Goal: Task Accomplishment & Management: Complete application form

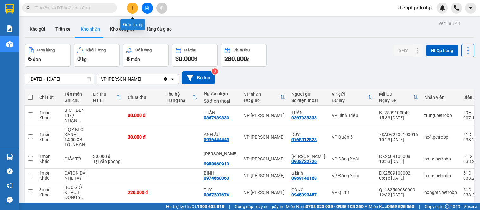
click at [133, 10] on button at bounding box center [132, 8] width 11 height 11
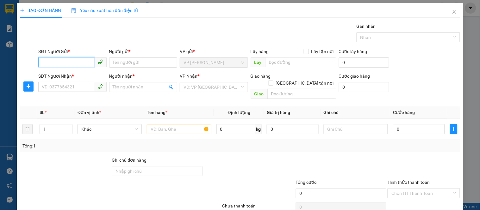
click at [68, 62] on input "SĐT Người Gửi *" at bounding box center [66, 62] width 56 height 10
click at [71, 60] on input "0358345396" at bounding box center [66, 62] width 56 height 10
type input "0358345396"
click at [124, 65] on input "Người gửi *" at bounding box center [143, 63] width 68 height 10
click at [79, 65] on input "0358345396" at bounding box center [66, 62] width 56 height 10
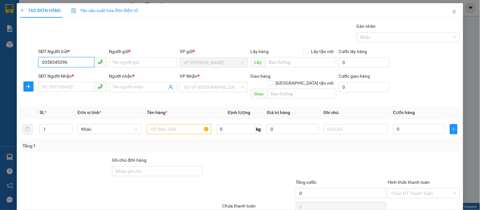
click at [79, 65] on input "0358345396" at bounding box center [66, 62] width 56 height 10
click at [132, 62] on input "Người gửi *" at bounding box center [143, 63] width 68 height 10
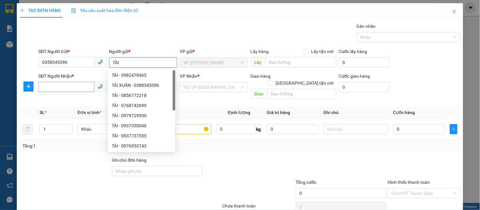
type input "TÀI"
click at [69, 84] on input "SĐT Người Nhận *" at bounding box center [66, 87] width 56 height 10
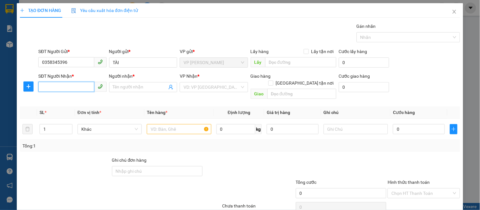
click at [67, 88] on input "SĐT Người Nhận *" at bounding box center [66, 87] width 56 height 10
click at [62, 88] on input "SĐT Người Nhận *" at bounding box center [66, 87] width 56 height 10
click at [30, 88] on icon "plus" at bounding box center [28, 86] width 5 height 5
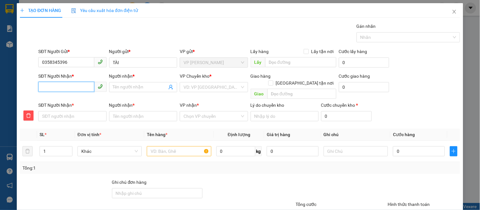
click at [58, 88] on input "SĐT Người Nhận *" at bounding box center [66, 87] width 56 height 10
type input "0"
type input "09"
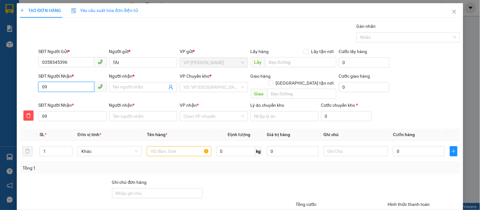
type input "090"
type input "0909"
type input "09090"
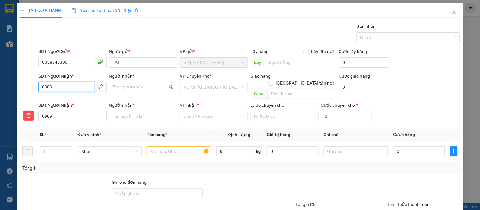
type input "09090"
type input "090906"
type input "0909068"
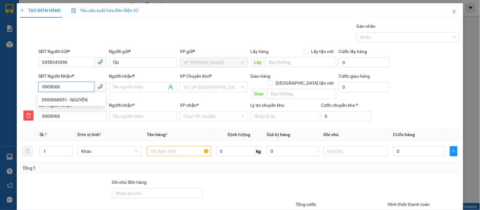
type input "09090689"
type input "090906895"
type input "0909068951"
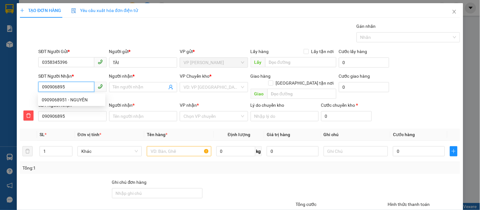
type input "0909068951"
click at [63, 99] on div "0909068951 - NGUYÊN" at bounding box center [72, 99] width 60 height 7
type input "NGUYÊN"
type input "250.000"
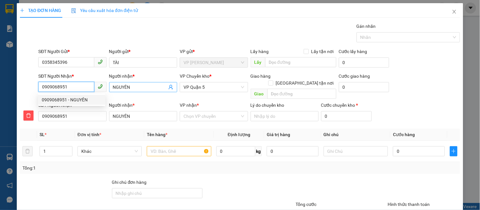
type input "250.000"
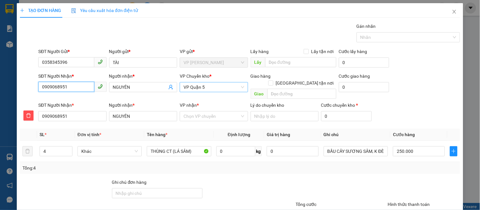
click at [203, 90] on span "VP Quận 5" at bounding box center [213, 87] width 60 height 9
type input "0909068951"
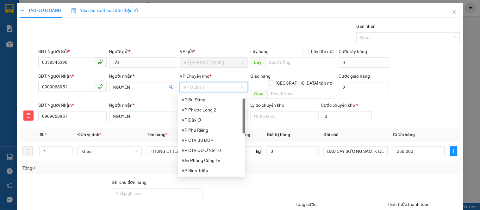
scroll to position [10, 0]
type input "D"
type input "Đ"
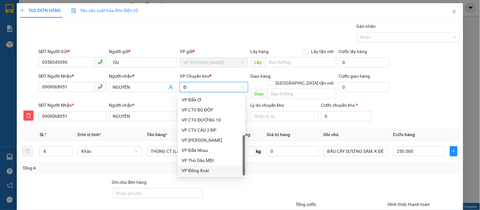
click at [197, 171] on div "VP Đồng Xoài" at bounding box center [212, 170] width 60 height 7
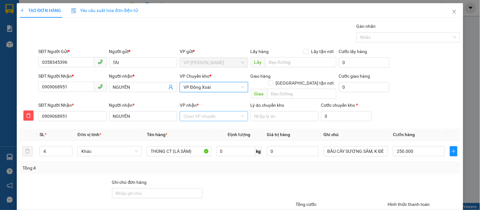
click at [192, 112] on input "VP nhận *" at bounding box center [211, 116] width 56 height 9
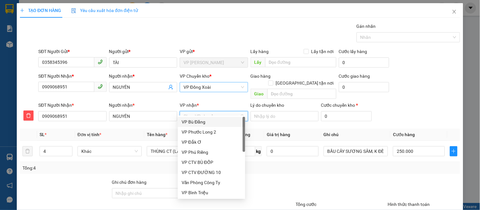
type input "Q"
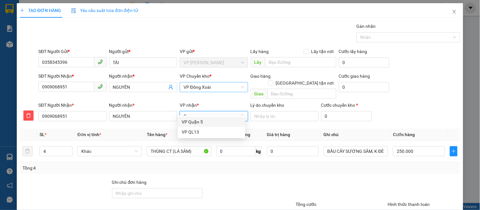
click at [203, 120] on div "VP Quận 5" at bounding box center [212, 122] width 60 height 7
click at [244, 179] on div at bounding box center [249, 190] width 92 height 22
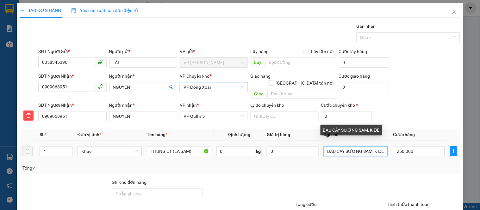
click at [371, 146] on input "BẦU CÂY SƯƠNG SÂM, K ĐÈ" at bounding box center [356, 151] width 64 height 10
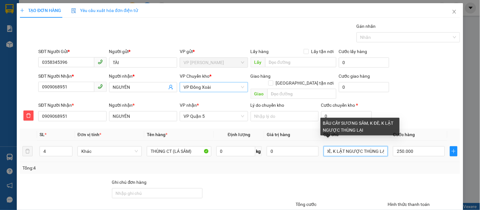
scroll to position [0, 54]
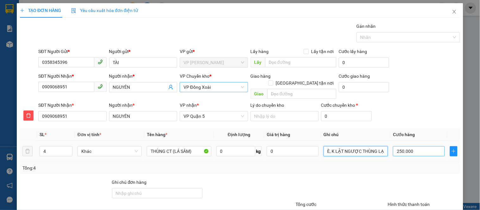
type input "BẦU CÂY SƯƠNG SÂM, K ĐÈ, K LẬT NGƯỢC THÙNG LẠI"
click at [417, 146] on input "250.000" at bounding box center [419, 151] width 52 height 10
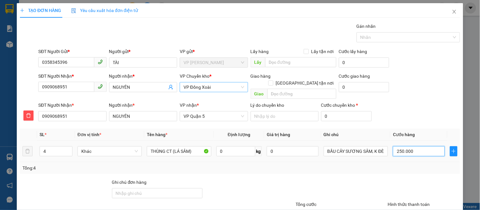
type input "4"
type input "40"
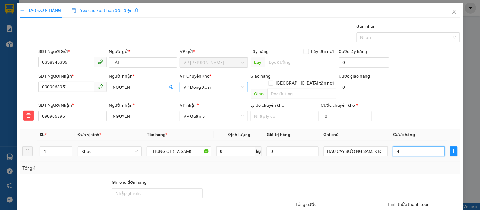
type input "40"
type input "400"
type input "4.000"
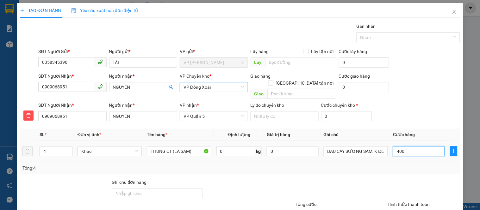
type input "4.000"
type input "40.000"
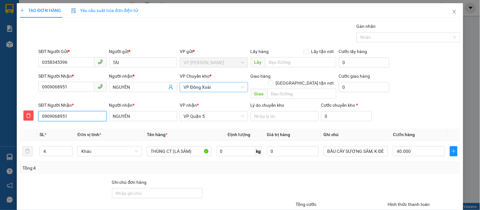
click at [71, 111] on input "0909068951" at bounding box center [72, 116] width 68 height 10
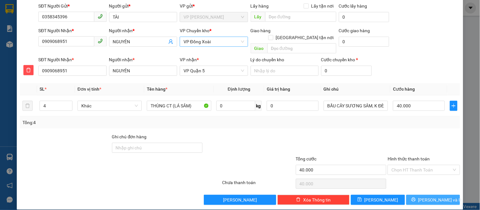
click at [416, 198] on icon "printer" at bounding box center [413, 200] width 4 height 4
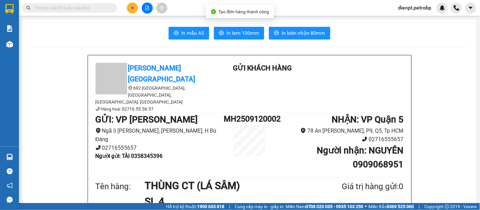
scroll to position [35, 0]
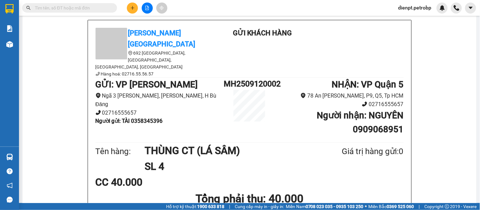
click at [371, 110] on b "Người nhận : NGUYÊN 0909068951" at bounding box center [360, 122] width 87 height 24
click at [154, 118] on b "Người gửi : TÀI 0358345396" at bounding box center [129, 121] width 67 height 6
copy b "0358345396"
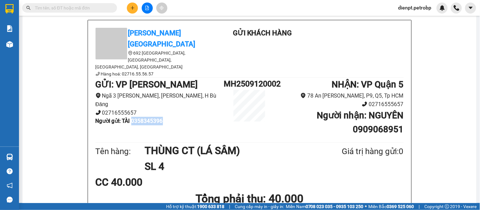
copy b "0358345396"
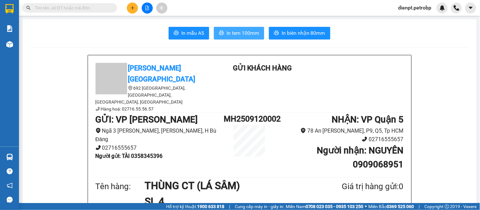
click at [234, 31] on span "In tem 100mm" at bounding box center [242, 33] width 33 height 8
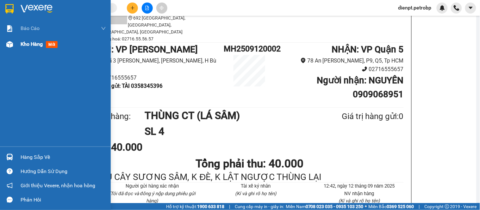
click at [9, 48] on div at bounding box center [9, 44] width 11 height 11
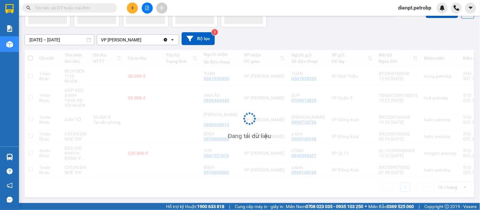
scroll to position [52, 0]
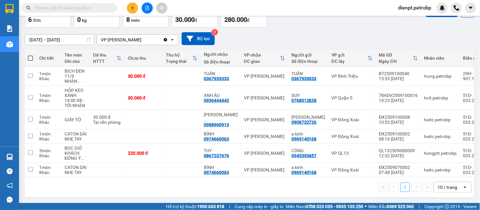
click at [261, 32] on div "[DATE] – [DATE] Press the down arrow key to interact with the calendar and sele…" at bounding box center [250, 38] width 450 height 13
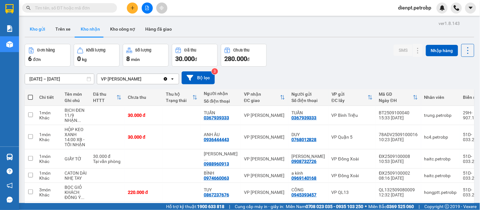
click at [39, 29] on button "Kho gửi" at bounding box center [38, 29] width 26 height 15
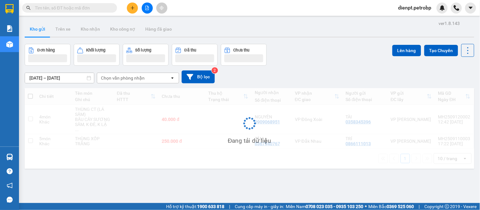
click at [313, 60] on div "Đơn hàng Khối lượng Số lượng Đã thu Chưa thu Lên hàng Tạo Chuyến" at bounding box center [250, 55] width 450 height 22
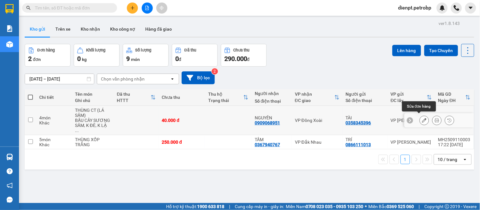
click at [422, 121] on button at bounding box center [424, 120] width 9 height 11
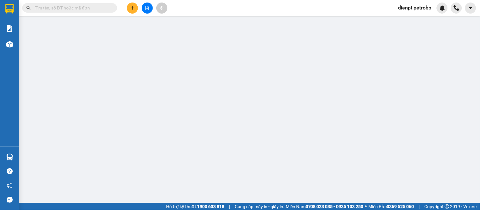
type input "0358345396"
type input "0909068951"
type input "40.000"
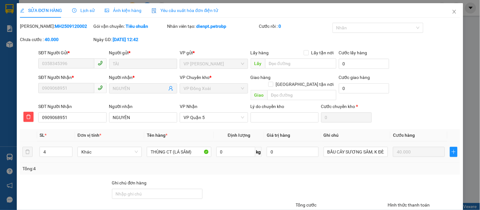
scroll to position [46, 0]
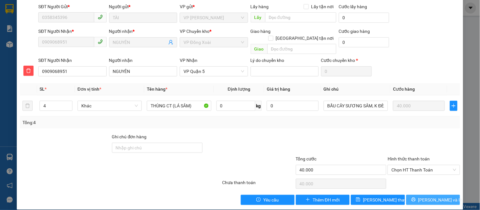
click at [416, 198] on icon "printer" at bounding box center [413, 200] width 4 height 4
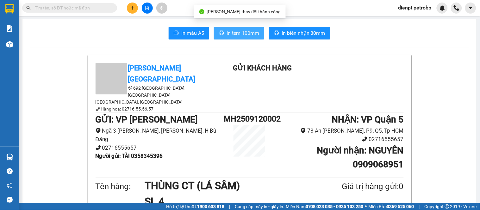
click at [245, 37] on button "In tem 100mm" at bounding box center [239, 33] width 50 height 13
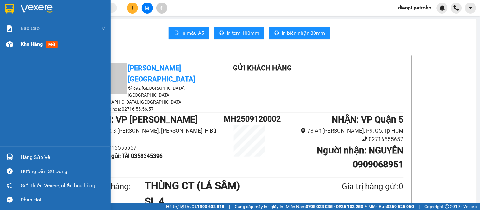
click at [11, 44] on img at bounding box center [9, 44] width 7 height 7
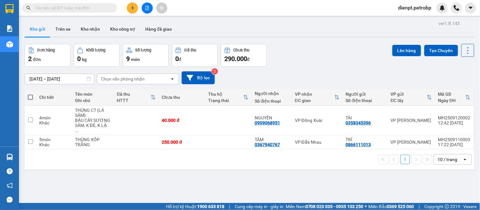
click at [299, 59] on div "Đơn hàng 2 đơn Khối lượng 0 kg Số lượng 9 món Đã thu 0 đ Chưa thu 290.000 đ Lên…" at bounding box center [250, 55] width 450 height 23
click at [341, 73] on div "[DATE] – [DATE] Press the down arrow key to interact with the calendar and sele…" at bounding box center [250, 77] width 450 height 13
click at [422, 119] on icon at bounding box center [424, 120] width 4 height 4
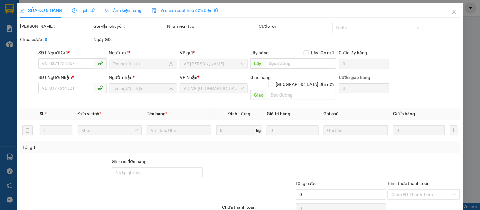
type input "0358345396"
type input "0909068951"
type input "40.000"
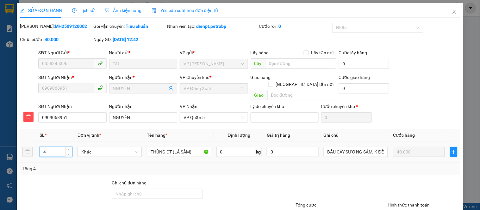
click at [53, 147] on input "4" at bounding box center [56, 151] width 32 height 9
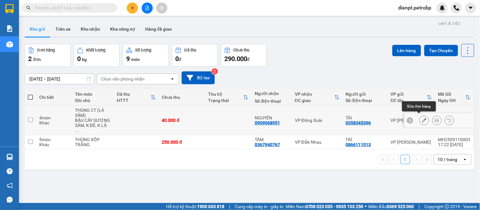
click at [423, 118] on button at bounding box center [424, 120] width 9 height 11
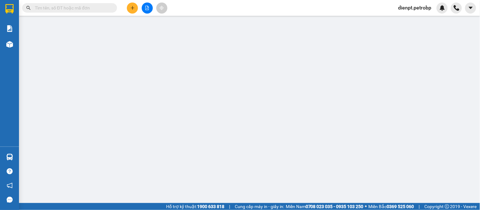
type input "0358345396"
type input "0909068951"
type input "40.000"
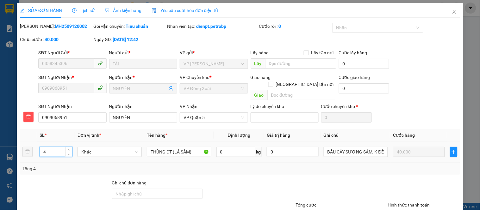
click at [47, 147] on input "4" at bounding box center [56, 151] width 32 height 9
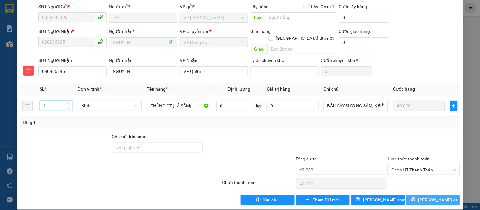
type input "1"
click at [415, 195] on button "[PERSON_NAME] và In" at bounding box center [433, 200] width 54 height 10
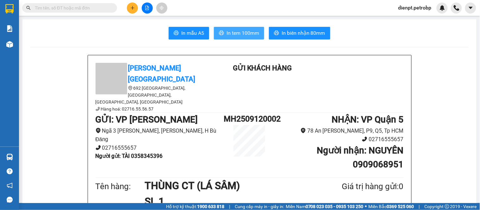
click at [232, 31] on span "In tem 100mm" at bounding box center [242, 33] width 33 height 8
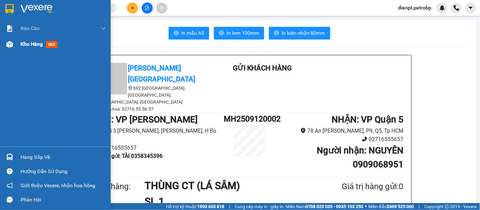
click at [11, 45] on img at bounding box center [9, 44] width 7 height 7
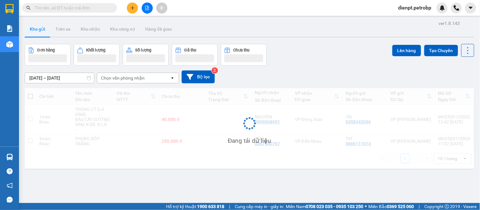
click at [305, 58] on div "Đơn hàng Khối lượng Số lượng Đã thu Chưa thu Lên hàng Tạo Chuyến" at bounding box center [250, 55] width 450 height 22
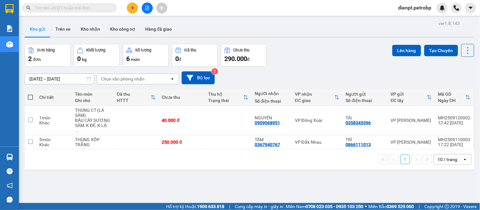
click at [88, 178] on div "ver 1.8.143 Kho gửi Trên xe Kho nhận Kho công nợ Hàng đã giao Đơn hàng 2 đơn Kh…" at bounding box center [249, 124] width 455 height 210
click at [303, 70] on div "[DATE] – [DATE] Press the down arrow key to interact with the calendar and sele…" at bounding box center [250, 78] width 450 height 22
click at [420, 118] on button at bounding box center [424, 120] width 9 height 11
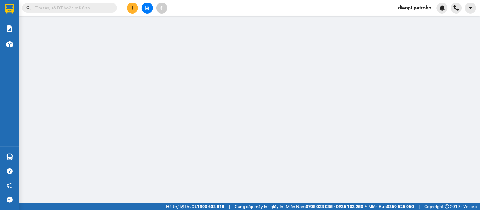
type input "0358345396"
type input "0909068951"
type input "40.000"
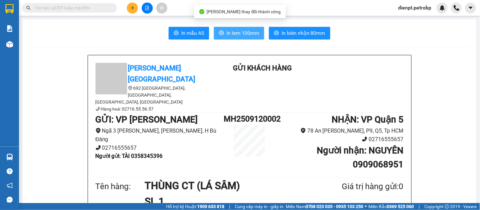
click at [238, 34] on span "In tem 100mm" at bounding box center [242, 33] width 33 height 8
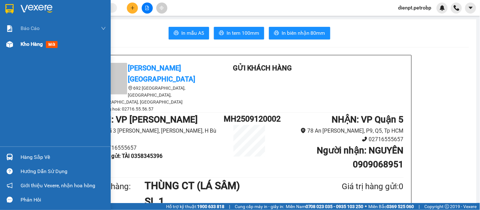
click at [10, 43] on img at bounding box center [9, 44] width 7 height 7
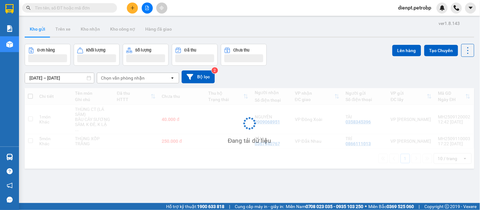
click at [330, 65] on div "Đơn hàng Khối lượng Số lượng Đã thu Chưa thu Lên hàng Tạo Chuyến" at bounding box center [250, 55] width 450 height 22
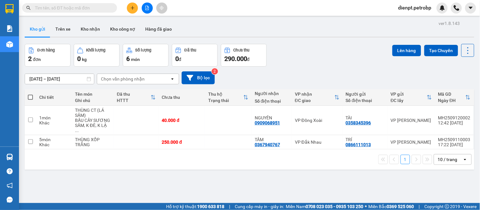
click at [319, 61] on div "Đơn hàng 2 đơn Khối lượng 0 kg Số lượng 6 món Đã thu 0 đ Chưa thu 290.000 đ Lên…" at bounding box center [250, 55] width 450 height 23
click at [100, 181] on div "ver 1.8.143 Kho gửi Trên xe Kho nhận Kho công nợ Hàng đã giao Đơn hàng 2 đơn Kh…" at bounding box center [249, 124] width 455 height 210
click at [421, 119] on button at bounding box center [424, 120] width 9 height 11
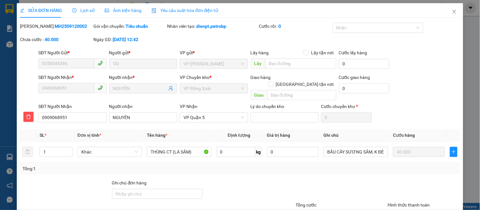
click at [421, 74] on div "SĐT Người Nhận * 0909068951 Người nhận * NGUYÊN VP Chuyển kho * VP Đồng Xoài Gi…" at bounding box center [249, 88] width 424 height 29
click at [452, 14] on icon "close" at bounding box center [454, 11] width 5 height 5
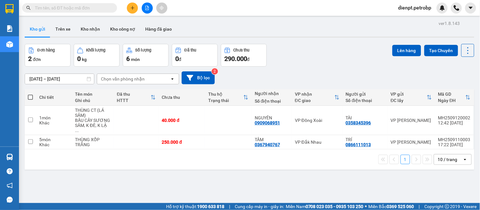
click at [331, 76] on div "[DATE] – [DATE] Press the down arrow key to interact with the calendar and sele…" at bounding box center [250, 77] width 450 height 13
click at [264, 180] on div "ver 1.8.143 Kho gửi Trên xe Kho nhận Kho công nợ Hàng đã giao Đơn hàng 2 đơn Kh…" at bounding box center [249, 124] width 455 height 210
click at [291, 67] on div "[DATE] – [DATE] Press the down arrow key to interact with the calendar and sele…" at bounding box center [250, 78] width 450 height 22
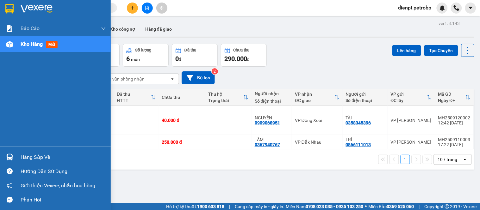
click at [16, 154] on div "Hàng sắp về" at bounding box center [55, 157] width 111 height 14
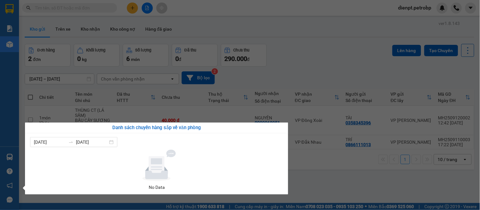
drag, startPoint x: 312, startPoint y: 154, endPoint x: 302, endPoint y: 127, distance: 29.7
click at [312, 154] on section "Kết quả tìm kiếm ( 0 ) Bộ lọc No Data dienpt.[PERSON_NAME] cáo BC tiền tận nơi …" at bounding box center [240, 105] width 480 height 210
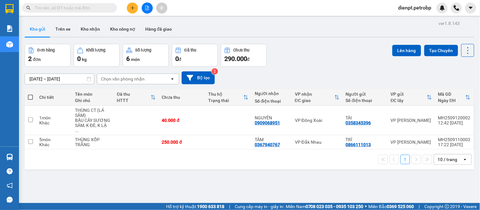
click at [281, 71] on div "[DATE] – [DATE] Press the down arrow key to interact with the calendar and sele…" at bounding box center [250, 77] width 450 height 13
click at [289, 189] on div "ver 1.8.143 Kho gửi Trên xe Kho nhận Kho công nợ Hàng đã giao Đơn hàng 2 đơn Kh…" at bounding box center [249, 124] width 455 height 210
click at [304, 44] on div "Đơn hàng 2 đơn Khối lượng 0 kg Số lượng 6 món Đã thu 0 đ Chưa thu 290.000 đ Lên…" at bounding box center [250, 55] width 450 height 23
click at [62, 159] on div "ver 1.8.143 Kho gửi Trên xe Kho nhận Kho công nợ Hàng đã giao Đơn hàng 2 đơn Kh…" at bounding box center [249, 124] width 455 height 210
click at [294, 67] on div "[DATE] – [DATE] Press the down arrow key to interact with the calendar and sele…" at bounding box center [250, 78] width 450 height 22
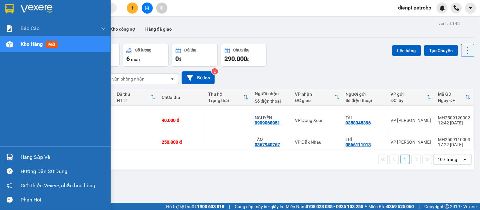
click at [11, 156] on img at bounding box center [9, 157] width 7 height 7
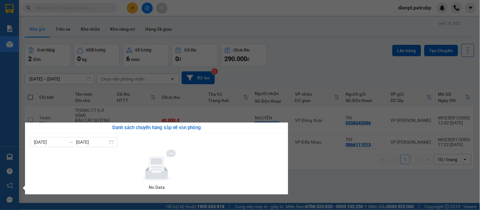
click at [304, 58] on section "Kết quả tìm kiếm ( 0 ) Bộ lọc No Data dienpt.[PERSON_NAME] cáo BC tiền tận nơi …" at bounding box center [240, 105] width 480 height 210
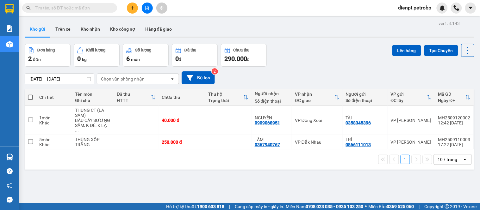
click at [326, 56] on div "Đơn hàng 2 đơn Khối lượng 0 kg Số lượng 6 món Đã thu 0 đ Chưa thu 290.000 đ Lên…" at bounding box center [250, 55] width 450 height 23
click at [305, 52] on div "Đơn hàng 2 đơn Khối lượng 0 kg Số lượng 6 món Đã thu 0 đ Chưa thu 290.000 đ Lên…" at bounding box center [250, 55] width 450 height 23
click at [92, 29] on button "Kho nhận" at bounding box center [90, 29] width 29 height 15
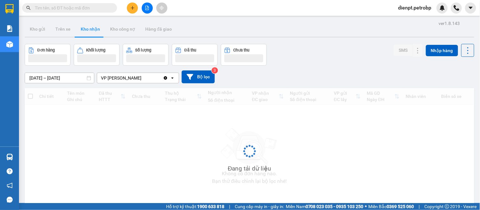
click at [307, 53] on div "Đơn hàng Khối lượng Số lượng Đã thu Chưa thu SMS Nhập hàng" at bounding box center [250, 55] width 450 height 22
